Goal: Task Accomplishment & Management: Manage account settings

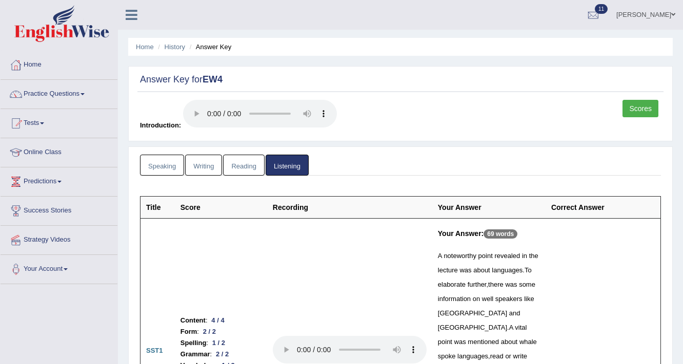
click at [638, 111] on link "Scores" at bounding box center [640, 108] width 36 height 17
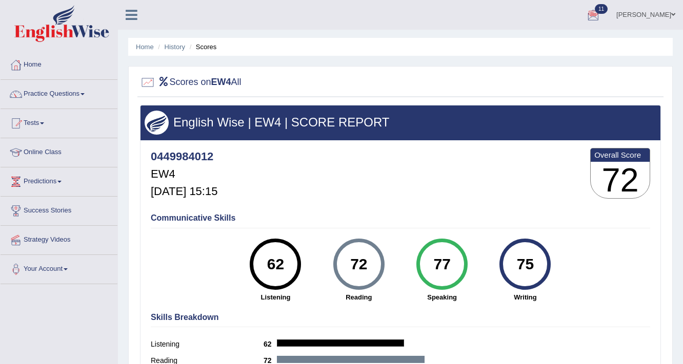
click at [657, 12] on link "Komal Narang" at bounding box center [645, 13] width 74 height 27
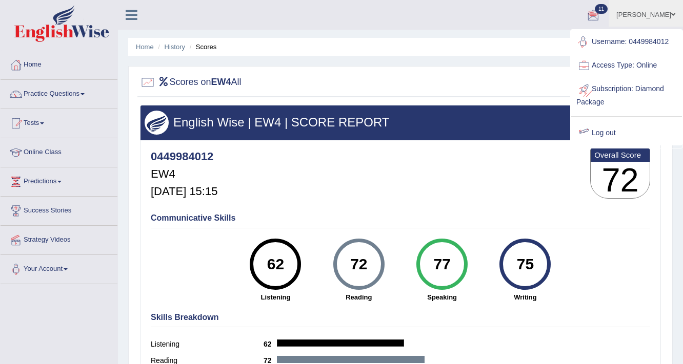
click at [608, 135] on link "Log out" at bounding box center [626, 133] width 111 height 24
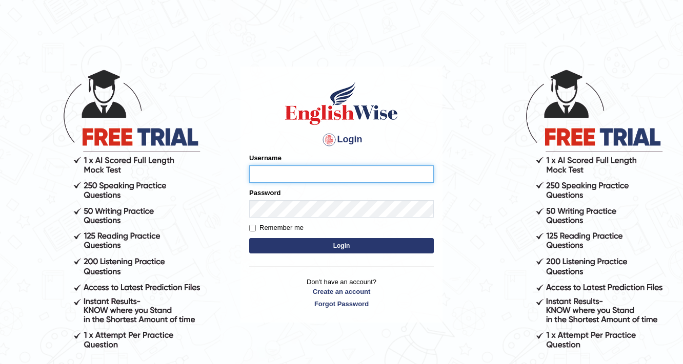
click at [292, 170] on input "Username" at bounding box center [341, 174] width 185 height 17
click at [291, 172] on input "Username" at bounding box center [341, 174] width 185 height 17
type input "0411980057"
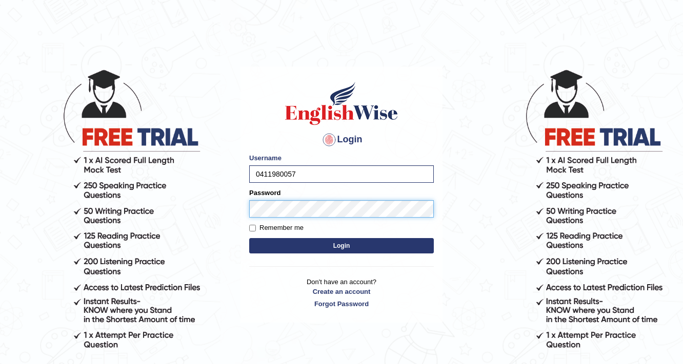
click at [249, 238] on button "Login" at bounding box center [341, 245] width 185 height 15
